Goal: Navigation & Orientation: Find specific page/section

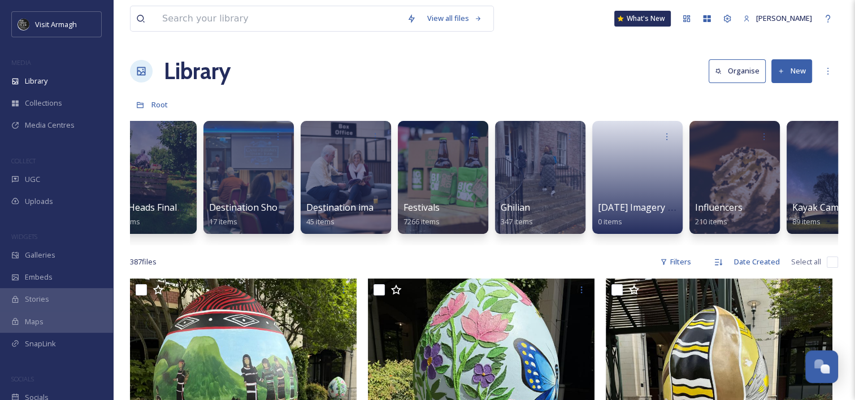
scroll to position [0, 515]
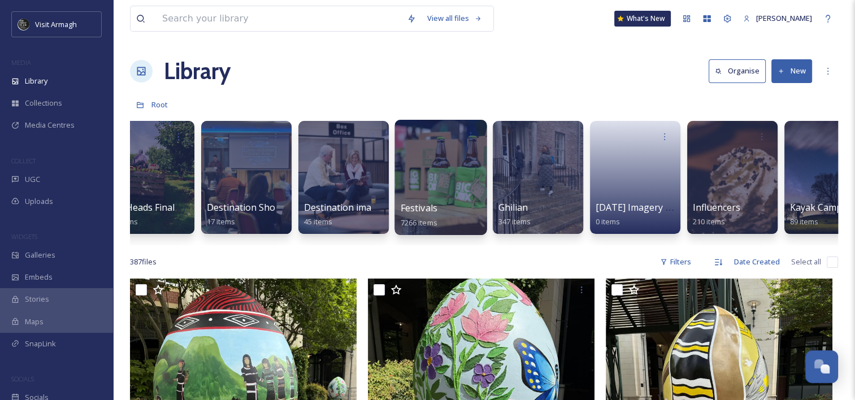
click at [451, 174] on div at bounding box center [440, 177] width 92 height 115
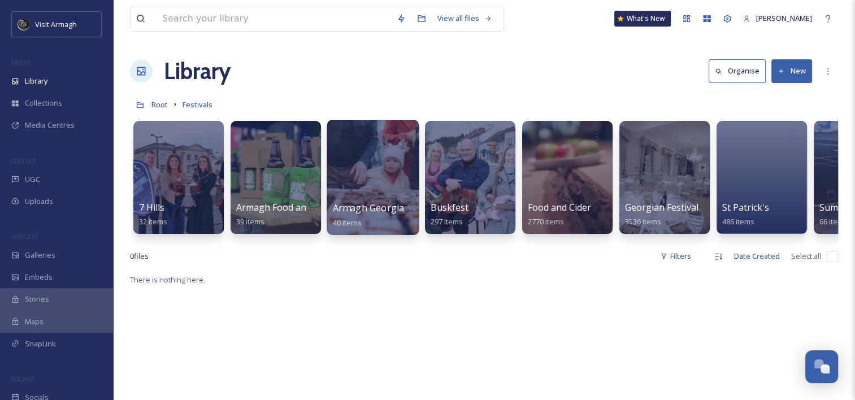
click at [374, 180] on div at bounding box center [372, 177] width 92 height 115
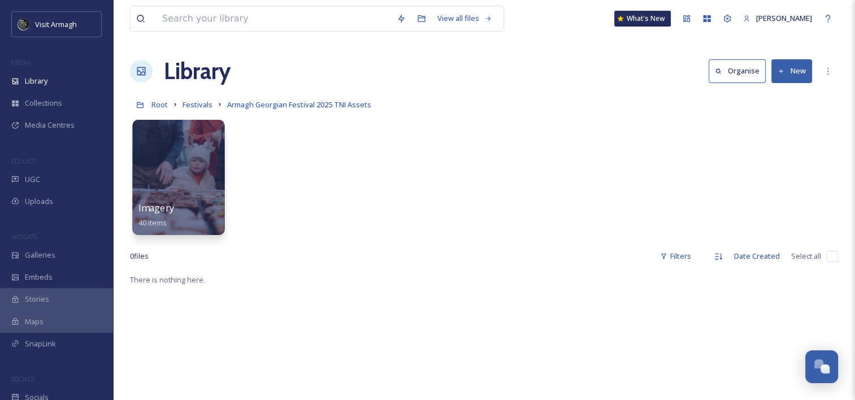
click at [199, 147] on div at bounding box center [178, 177] width 92 height 115
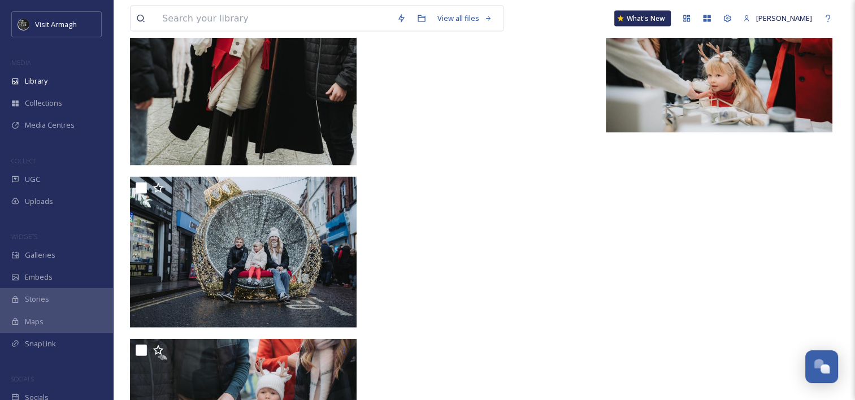
scroll to position [2339, 0]
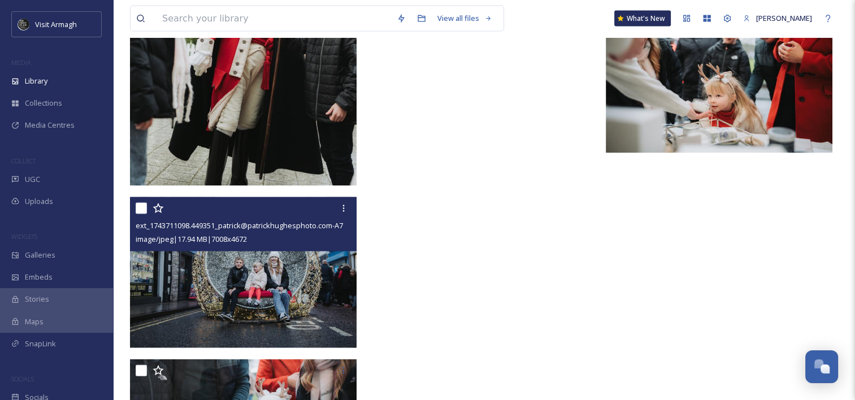
click at [275, 254] on img at bounding box center [243, 272] width 226 height 151
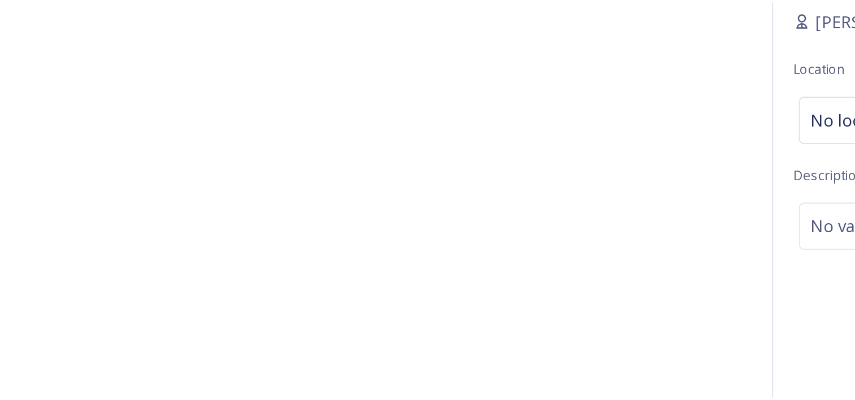
scroll to position [2307, 0]
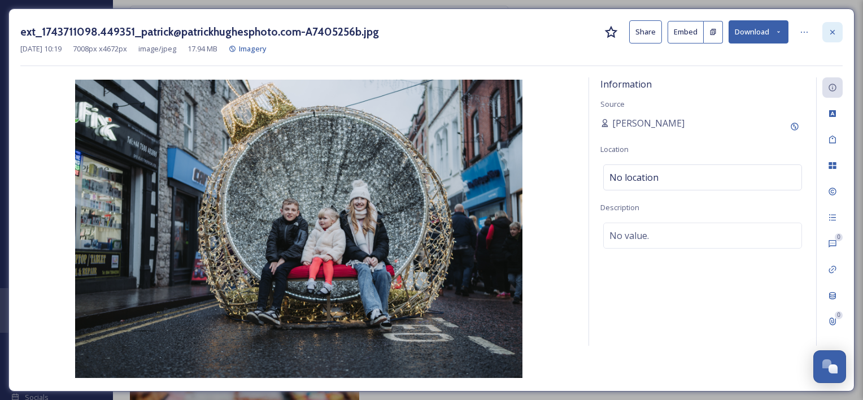
click at [834, 32] on icon at bounding box center [832, 31] width 5 height 5
